Goal: Use online tool/utility: Utilize a website feature to perform a specific function

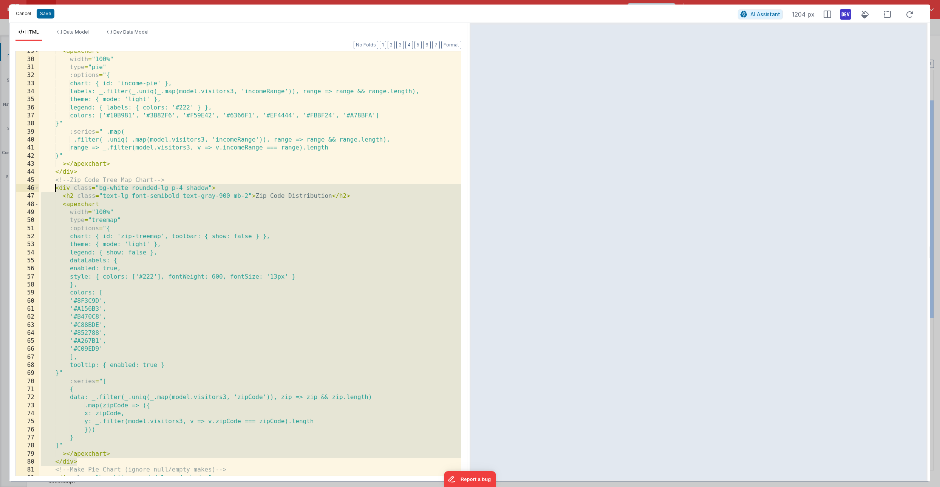
scroll to position [230, 0]
click at [26, 12] on button "Cancel" at bounding box center [23, 13] width 23 height 11
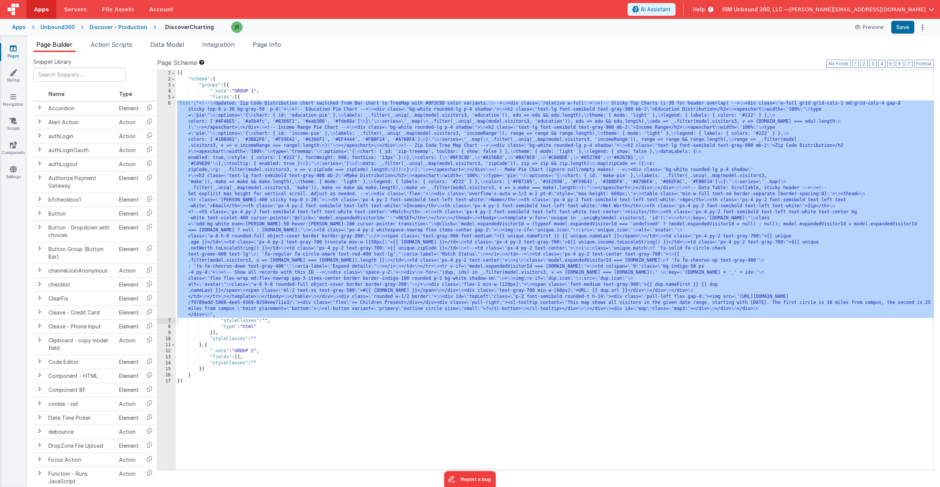
click at [258, 315] on div "[{ "schema" : { "groups" : [{ "_note" : "GROUP 1" , "fields" : [{ "html" : "<!-…" at bounding box center [555, 276] width 758 height 412
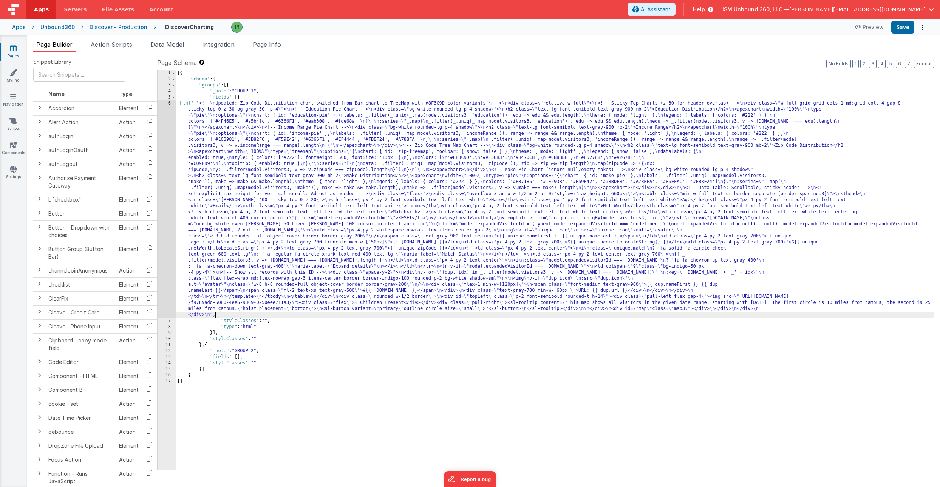
click at [212, 333] on div "[{ "schema" : { "groups" : [{ "_note" : "GROUP 1" , "fields" : [{ "html" : "<!-…" at bounding box center [555, 276] width 758 height 412
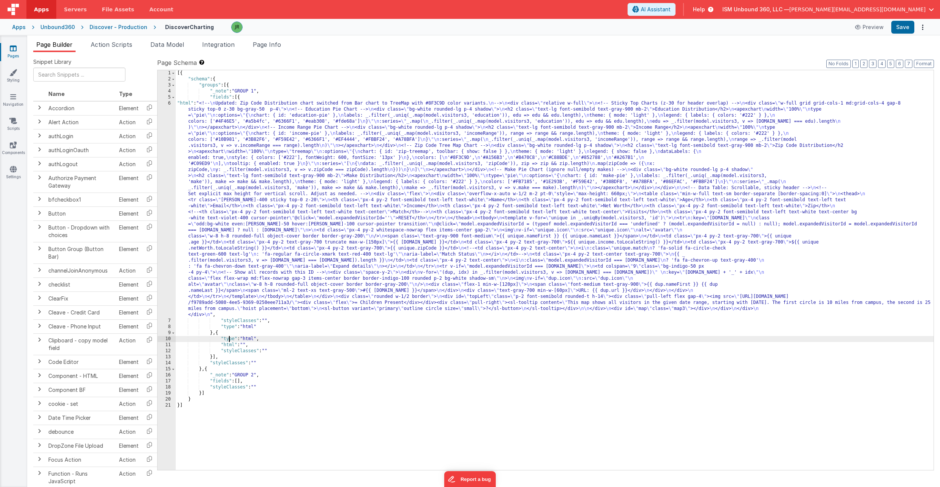
click at [230, 342] on div "[{ "schema" : { "groups" : [{ "_note" : "GROUP 1" , "fields" : [{ "html" : "<!-…" at bounding box center [555, 276] width 758 height 412
click at [221, 345] on div "[{ "schema" : { "groups" : [{ "_note" : "GROUP 1" , "fields" : [{ "html" : "<!-…" at bounding box center [555, 276] width 758 height 412
click at [167, 345] on div "11" at bounding box center [167, 345] width 18 height 6
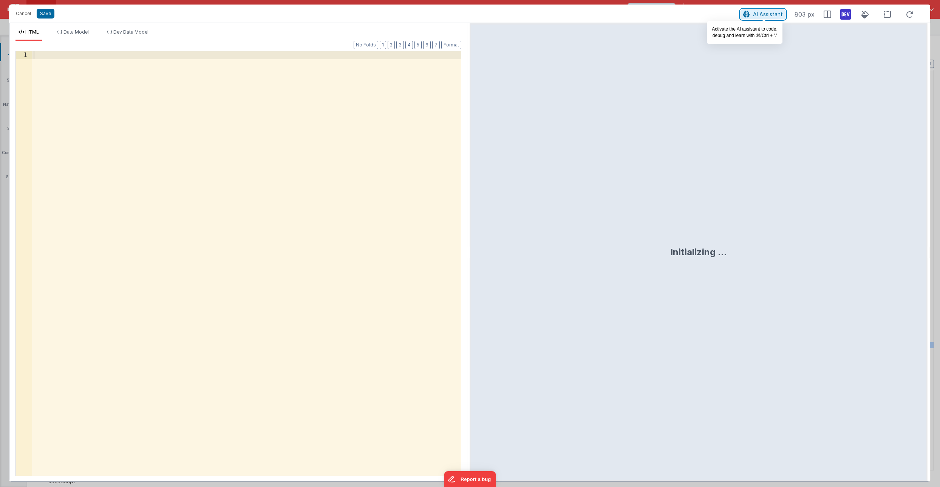
click at [764, 16] on span "AI Assistant" at bounding box center [768, 14] width 30 height 6
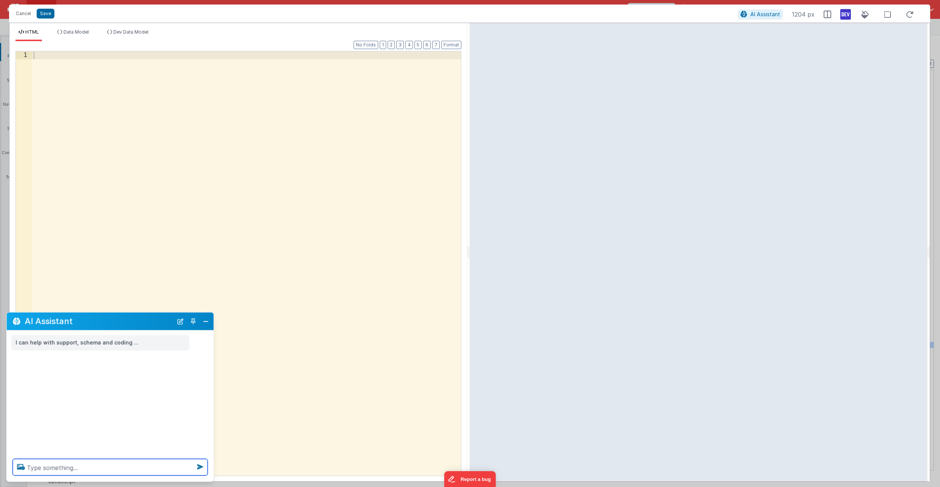
click at [49, 467] on textarea at bounding box center [110, 467] width 195 height 17
type textarea "add an instance of datatables.js to this page and have it use [DOMAIN_NAME][DAT…"
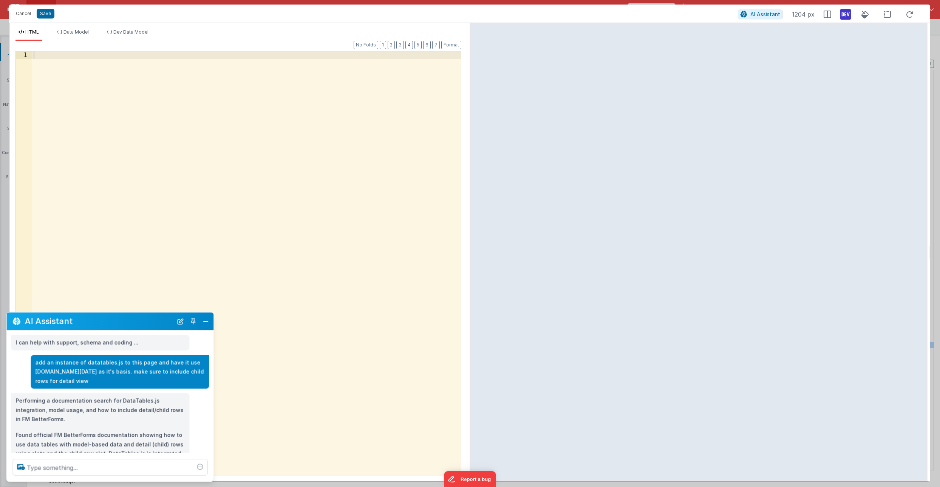
scroll to position [103, 0]
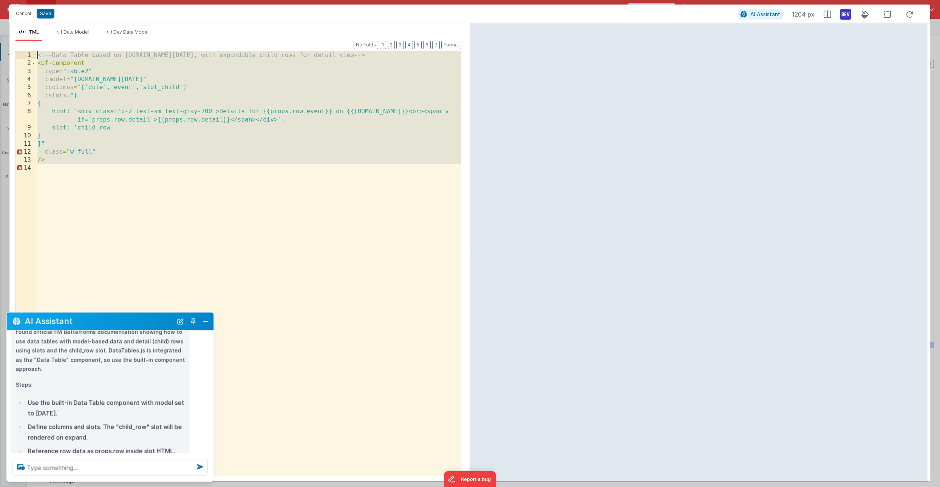
drag, startPoint x: 69, startPoint y: 170, endPoint x: 15, endPoint y: 57, distance: 125.4
click at [15, 57] on div "1 2 3 4 5 6 7 8 9 10 11 12 13 14 <!-- Data Table based on [DOMAIN_NAME][DATE], …" at bounding box center [238, 263] width 446 height 425
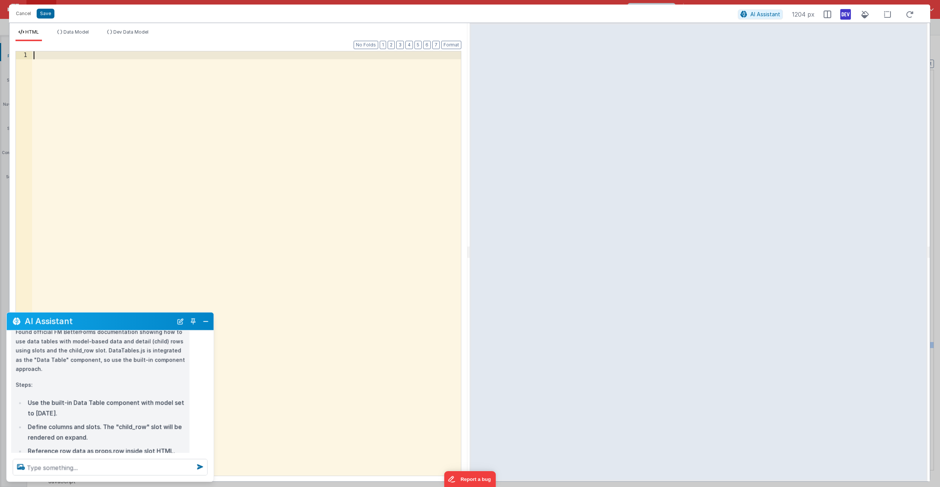
scroll to position [206, 0]
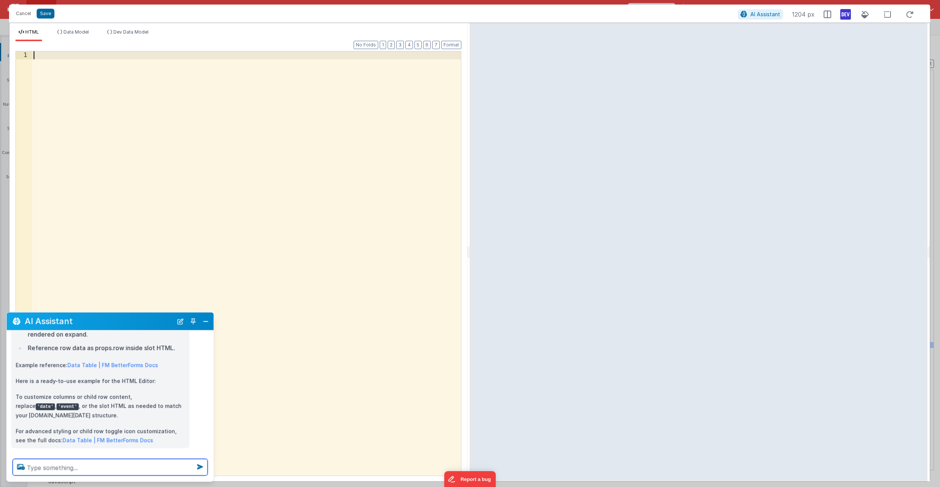
click at [36, 468] on textarea at bounding box center [110, 467] width 195 height 17
type textarea "dont use the standard betterforms datatable, use the js version"
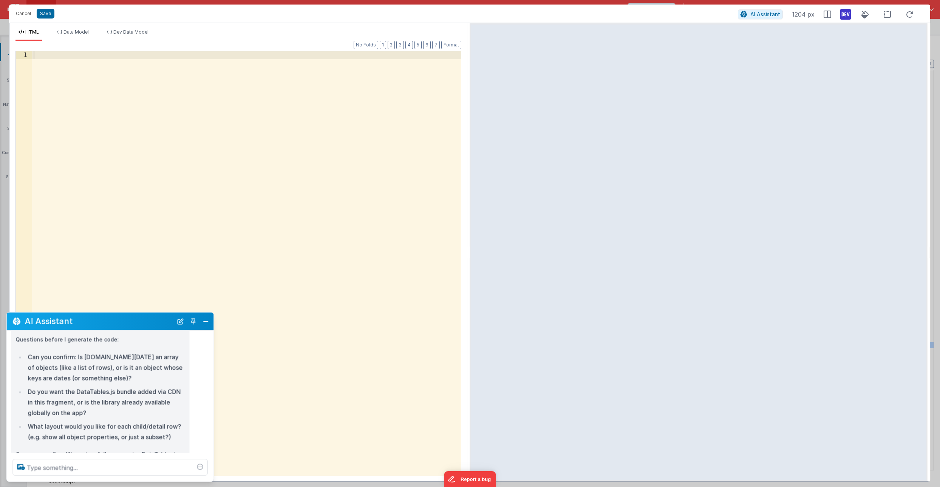
scroll to position [405, 0]
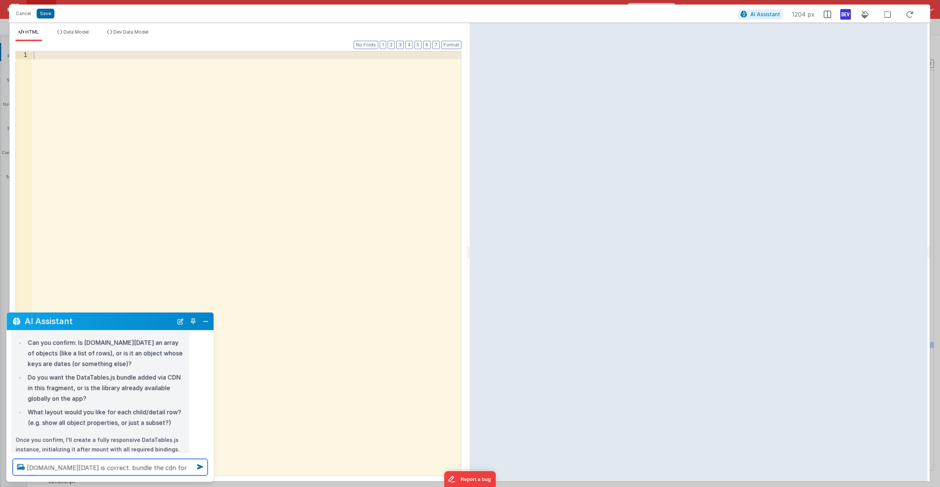
type textarea "[DOMAIN_NAME][DATE] is correct. bundle the cdn for this page."
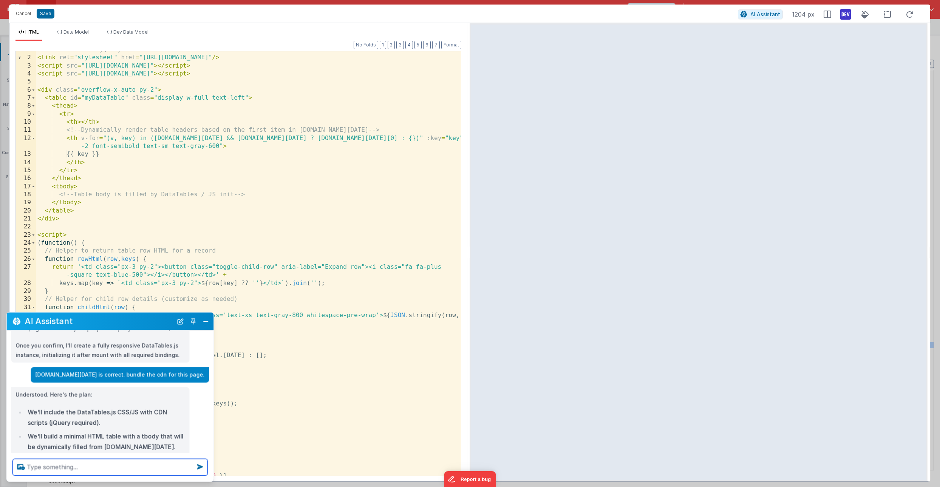
scroll to position [180, 0]
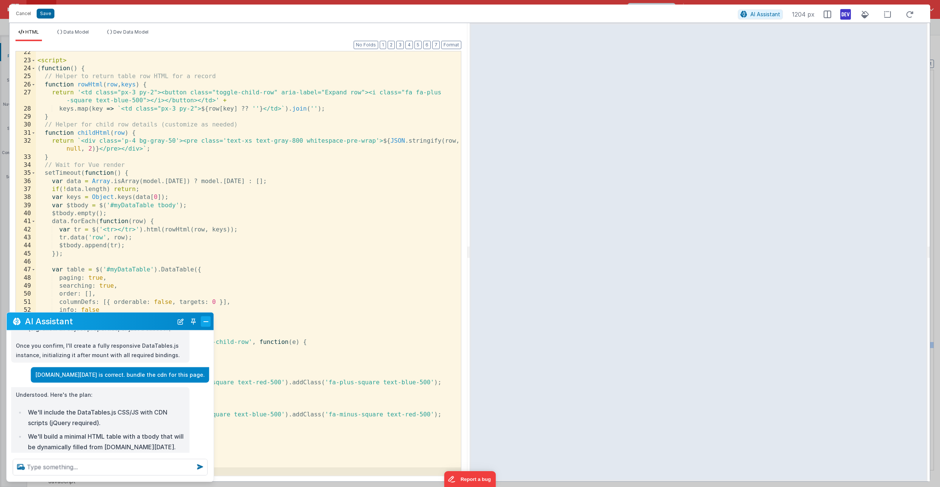
click at [207, 320] on button "Close" at bounding box center [206, 321] width 10 height 11
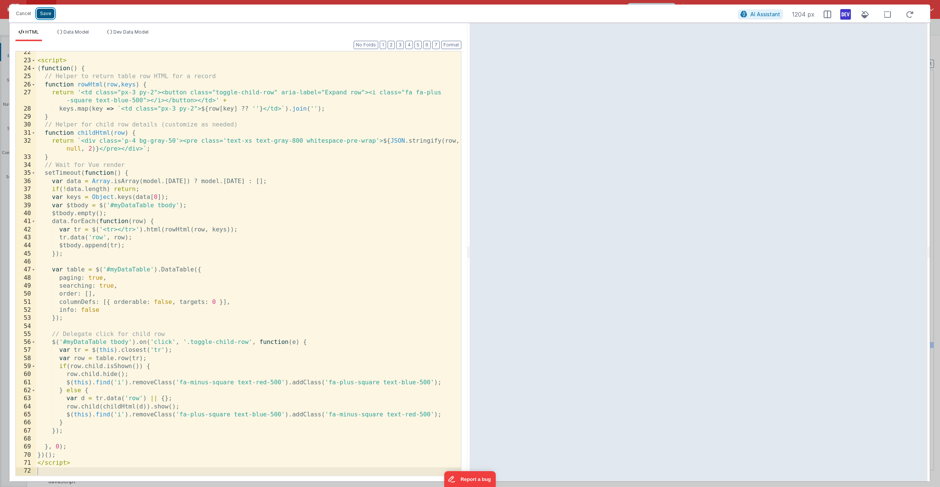
click at [50, 14] on button "Save" at bounding box center [46, 14] width 18 height 10
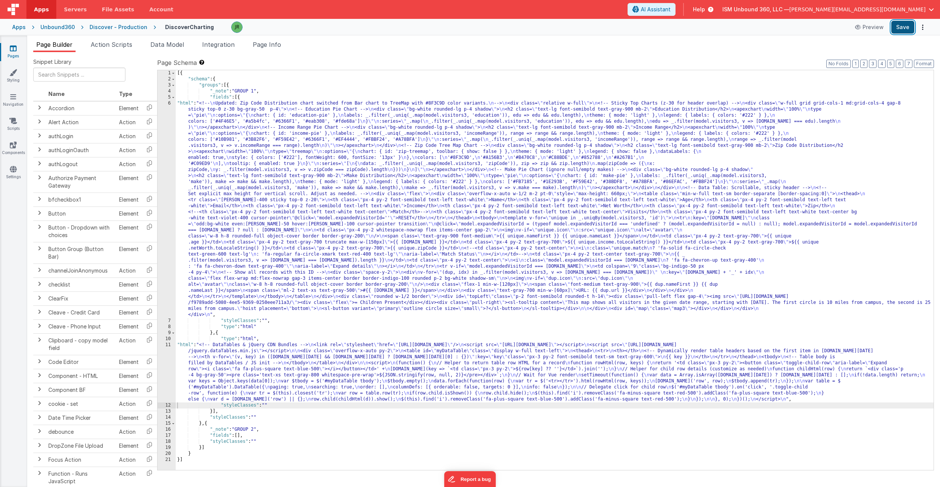
click at [902, 30] on button "Save" at bounding box center [902, 27] width 23 height 13
